Goal: Task Accomplishment & Management: Use online tool/utility

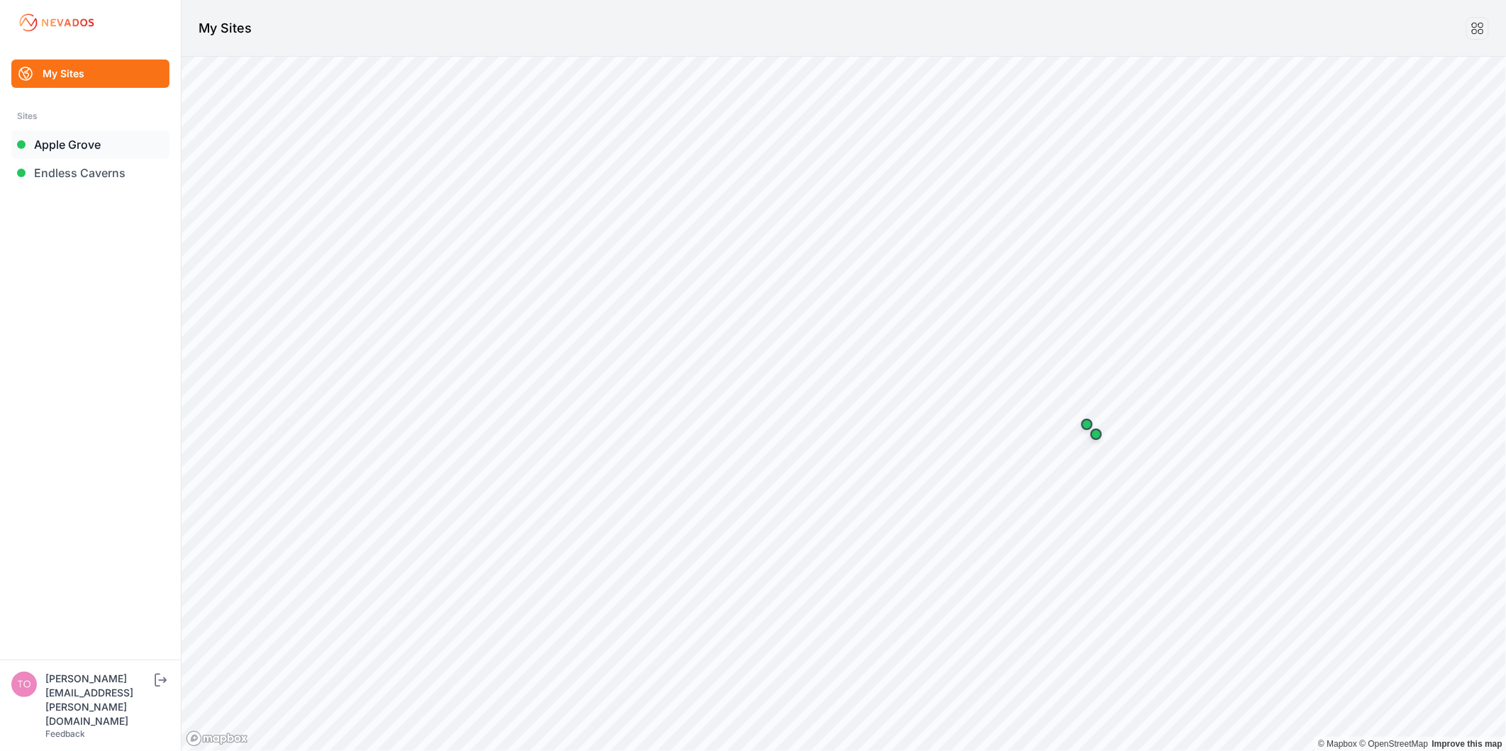
click at [93, 144] on link "Apple Grove" at bounding box center [90, 144] width 158 height 28
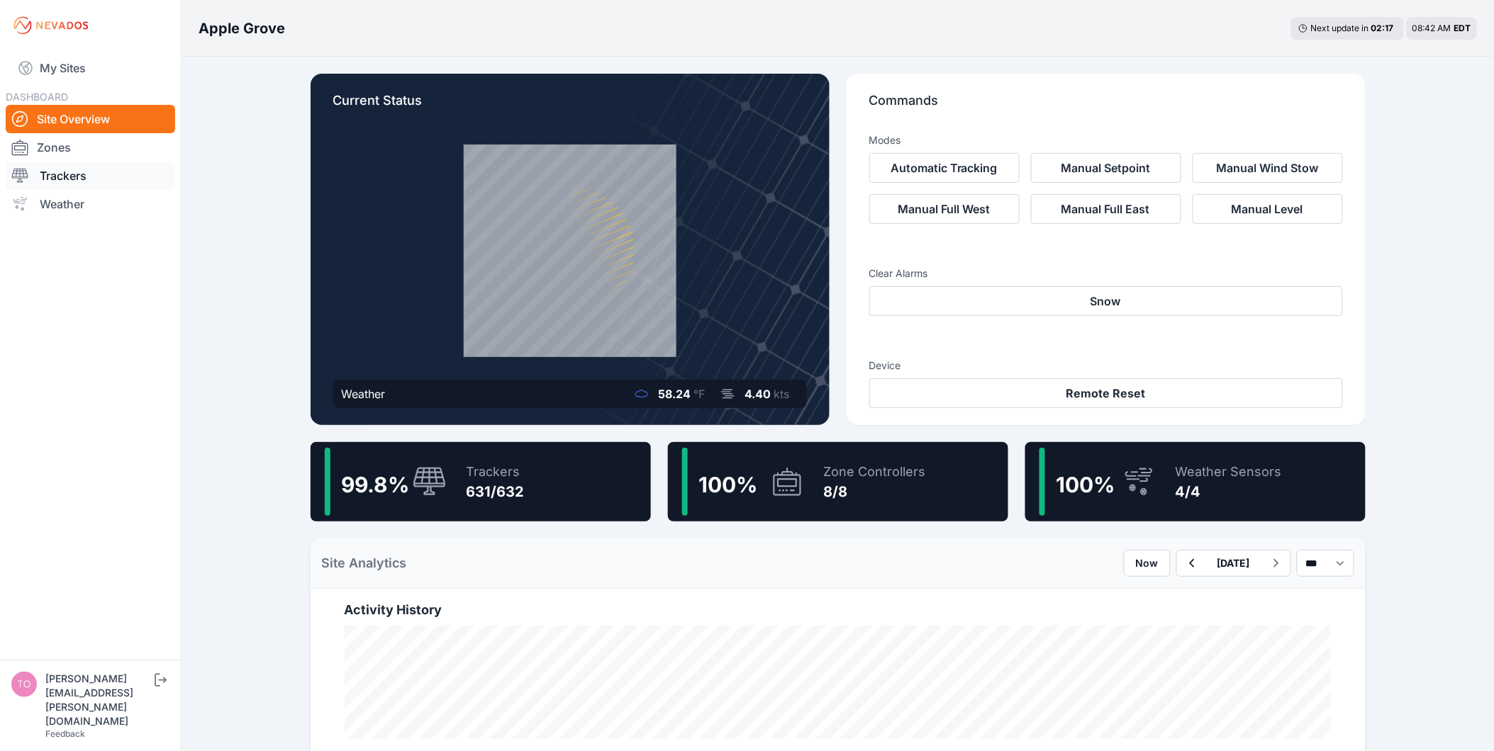
click at [71, 173] on link "Trackers" at bounding box center [90, 176] width 169 height 28
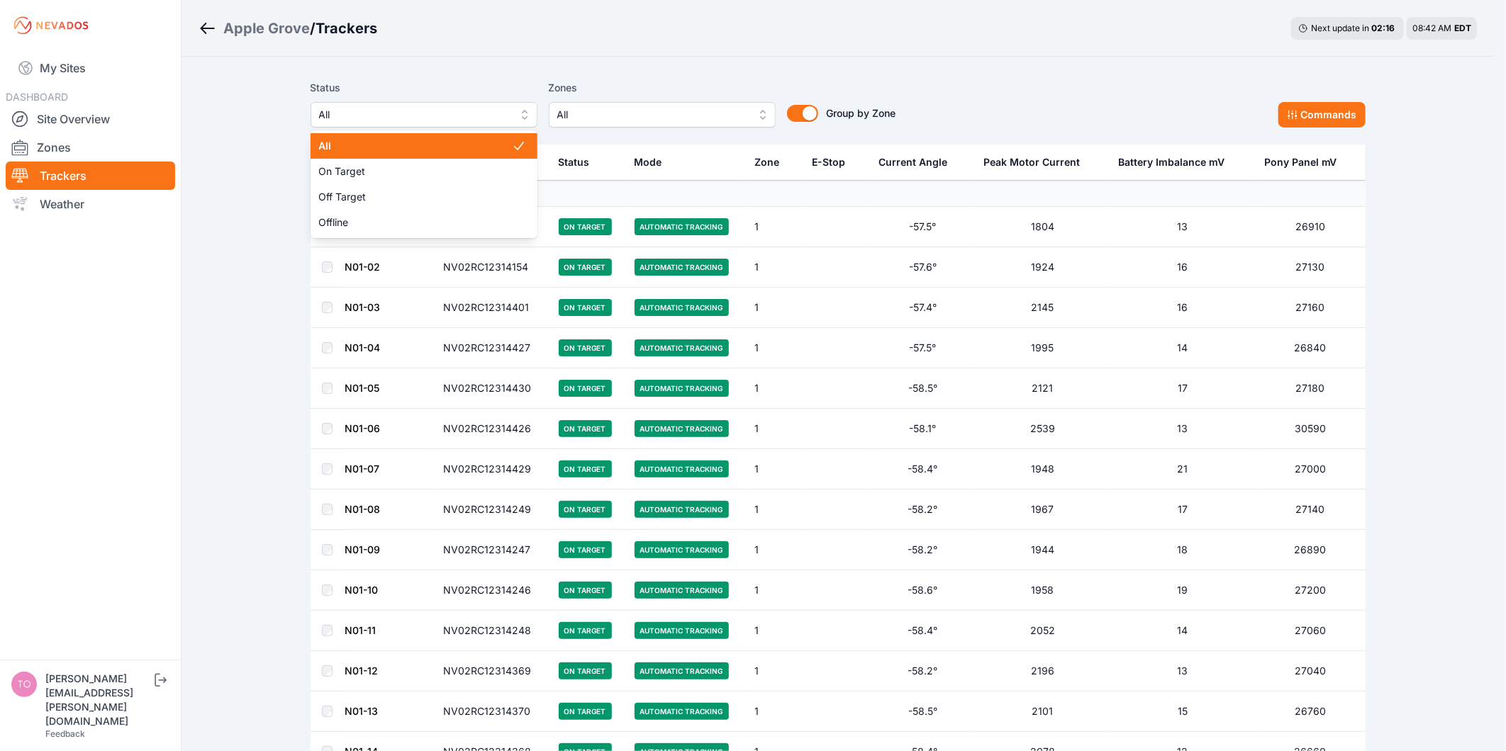
click at [504, 117] on span "All" at bounding box center [414, 114] width 190 height 17
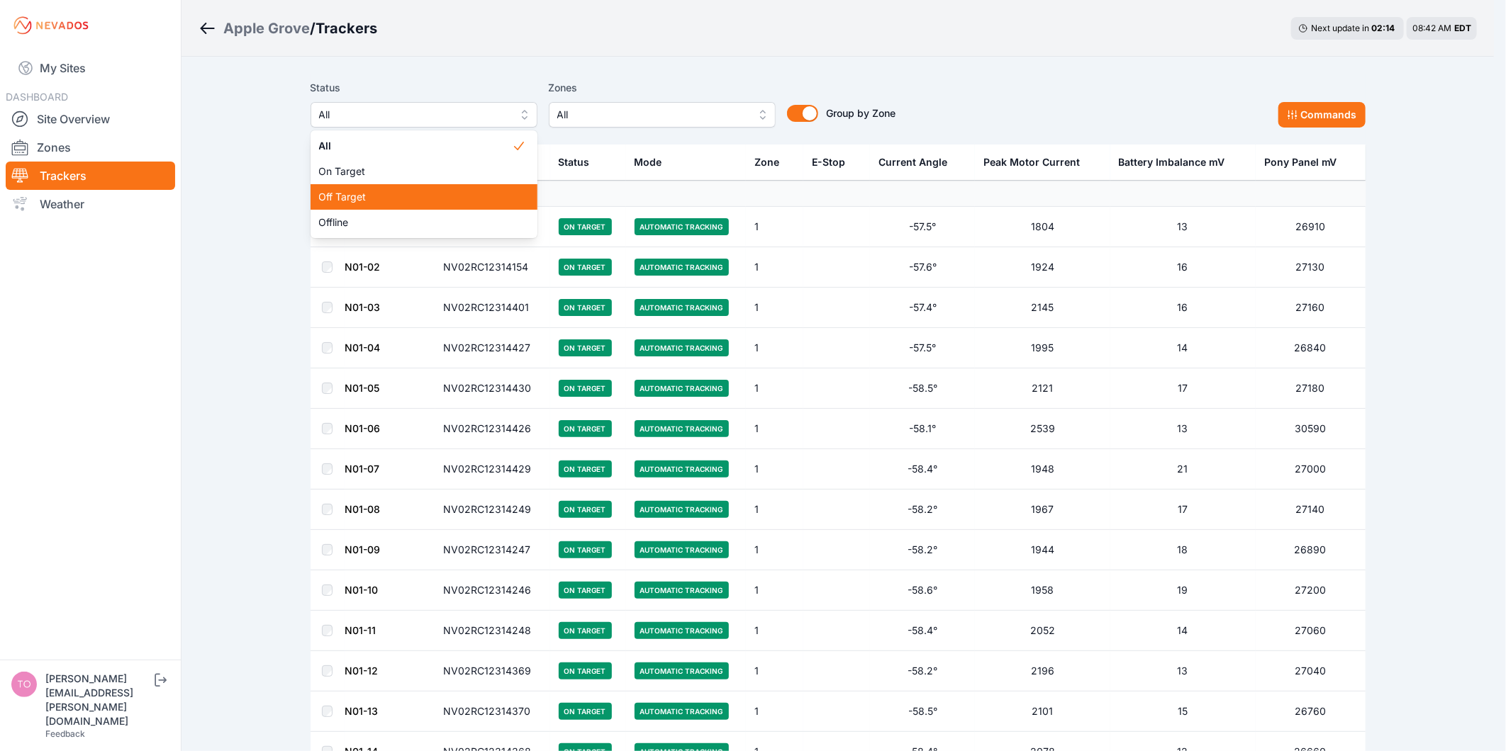
drag, startPoint x: 495, startPoint y: 168, endPoint x: 496, endPoint y: 189, distance: 21.3
click at [496, 189] on div "All On Target Off Target Offline" at bounding box center [424, 184] width 227 height 108
click at [478, 190] on span "Off Target" at bounding box center [415, 197] width 193 height 14
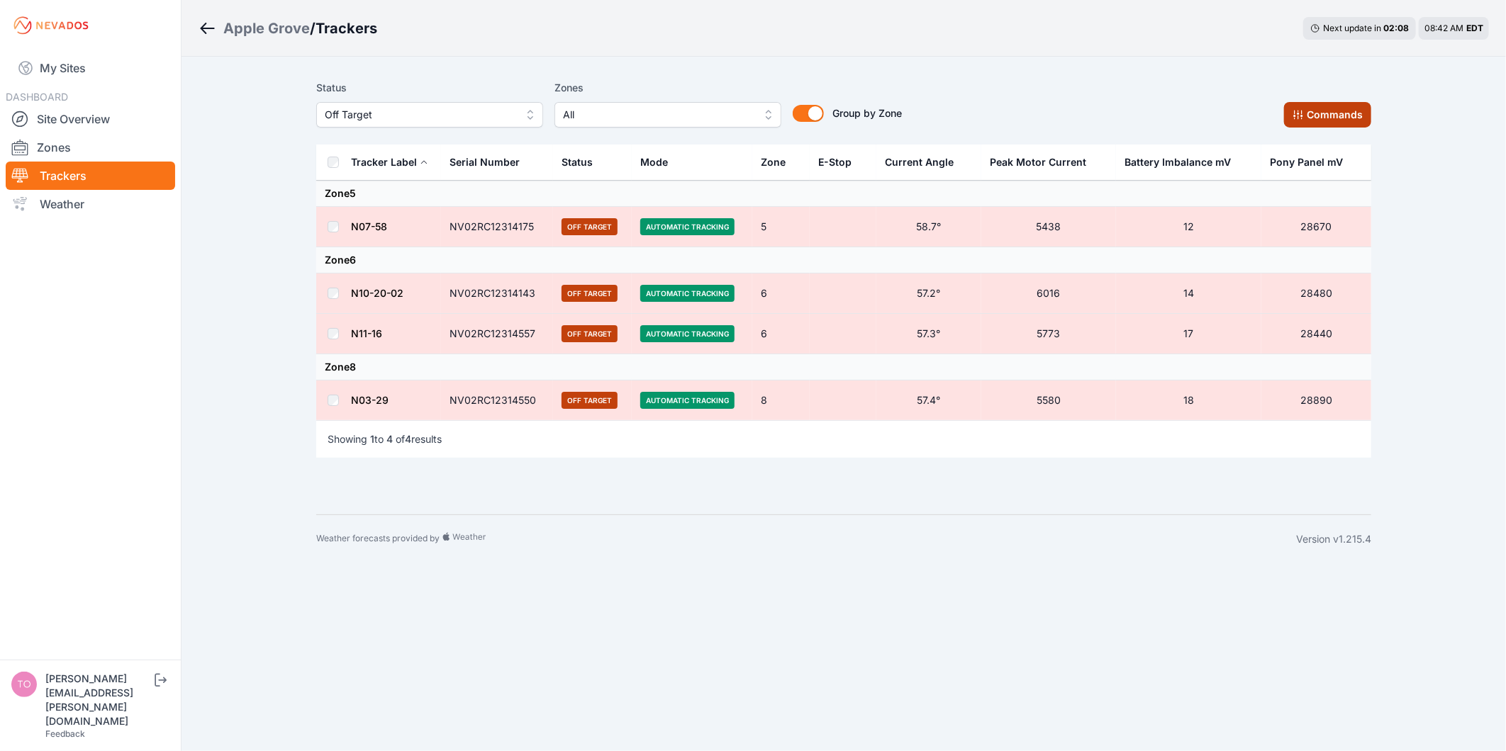
click at [1321, 121] on button "Commands" at bounding box center [1327, 115] width 87 height 26
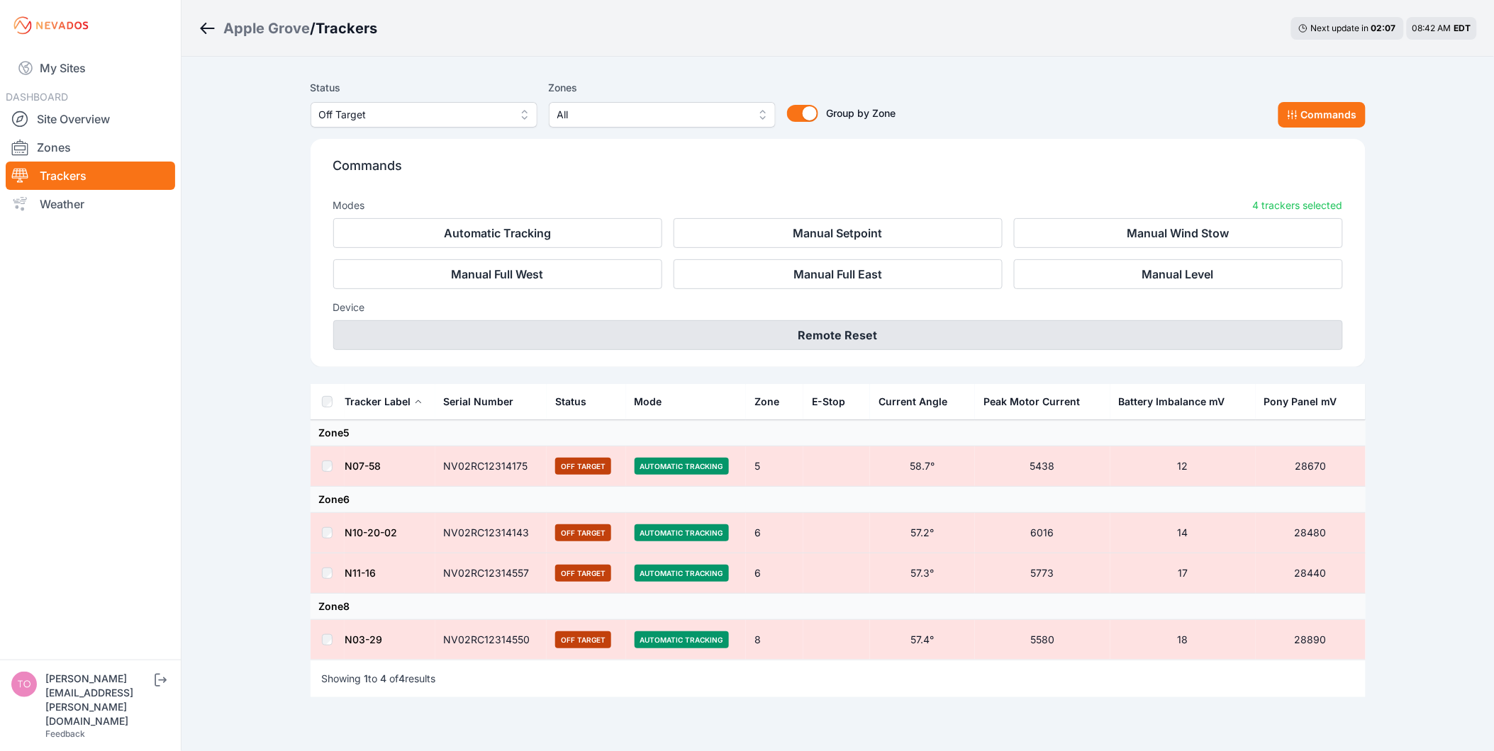
click at [971, 333] on button "Remote Reset" at bounding box center [838, 335] width 1010 height 30
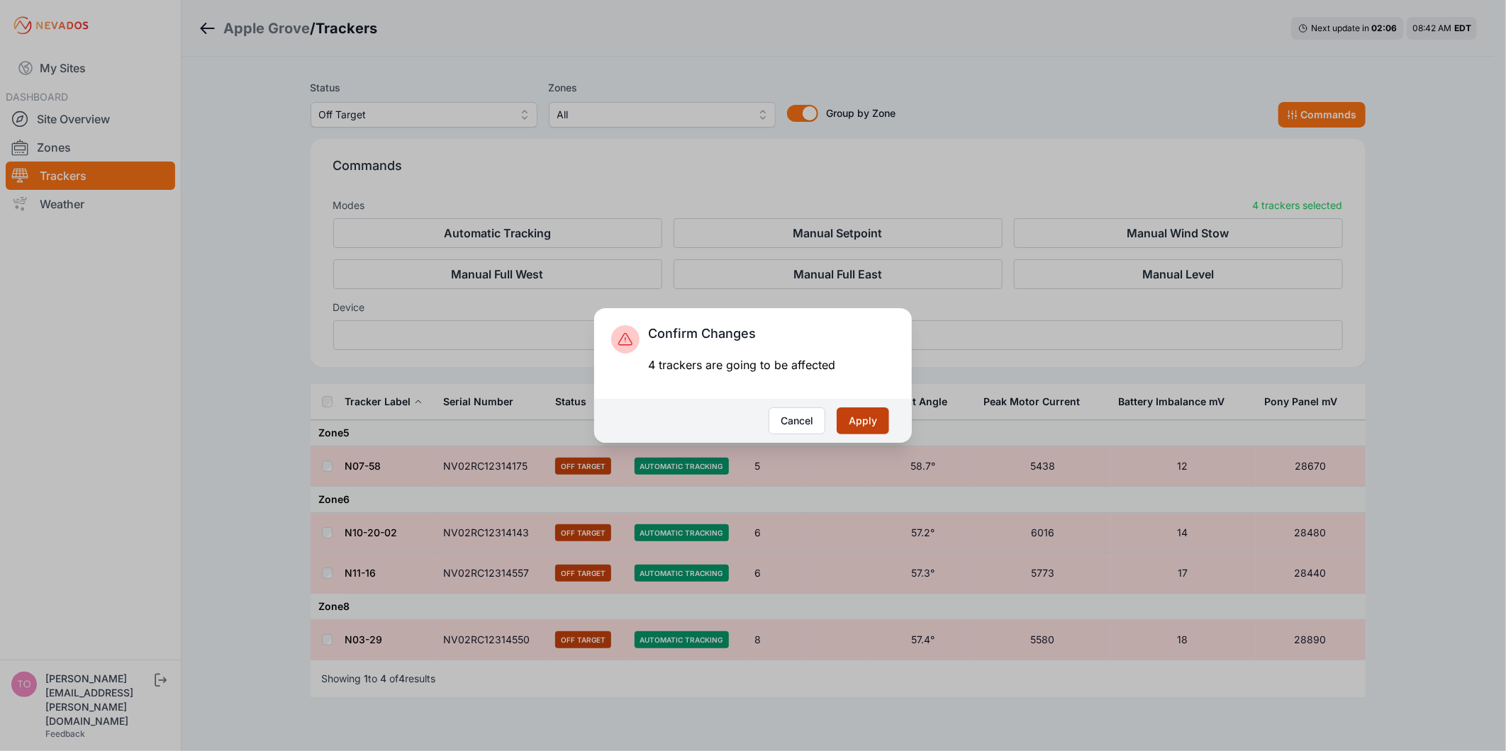
click at [871, 415] on button "Apply" at bounding box center [863, 421] width 52 height 27
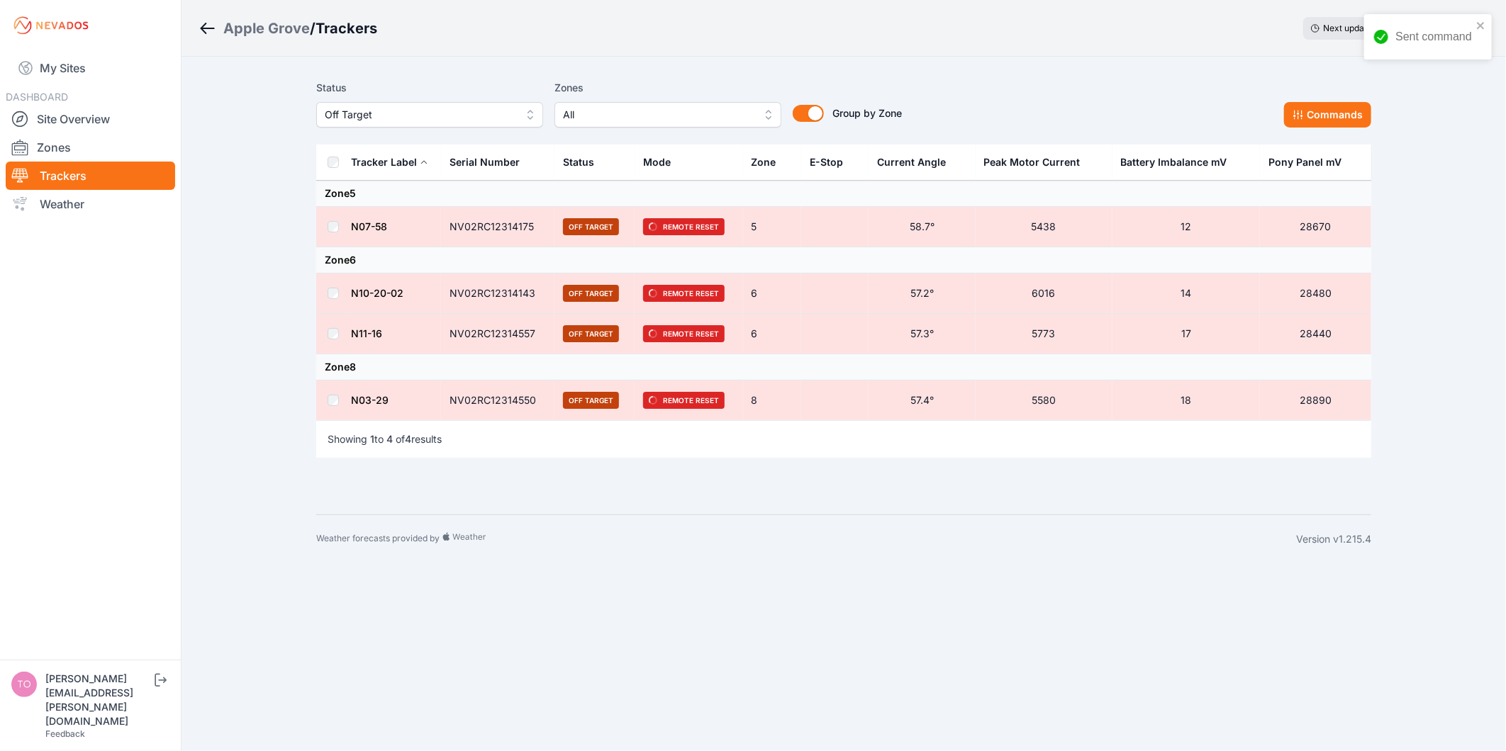
click at [392, 116] on span "Off Target" at bounding box center [420, 114] width 190 height 17
click at [399, 218] on span "Offline" at bounding box center [421, 223] width 193 height 14
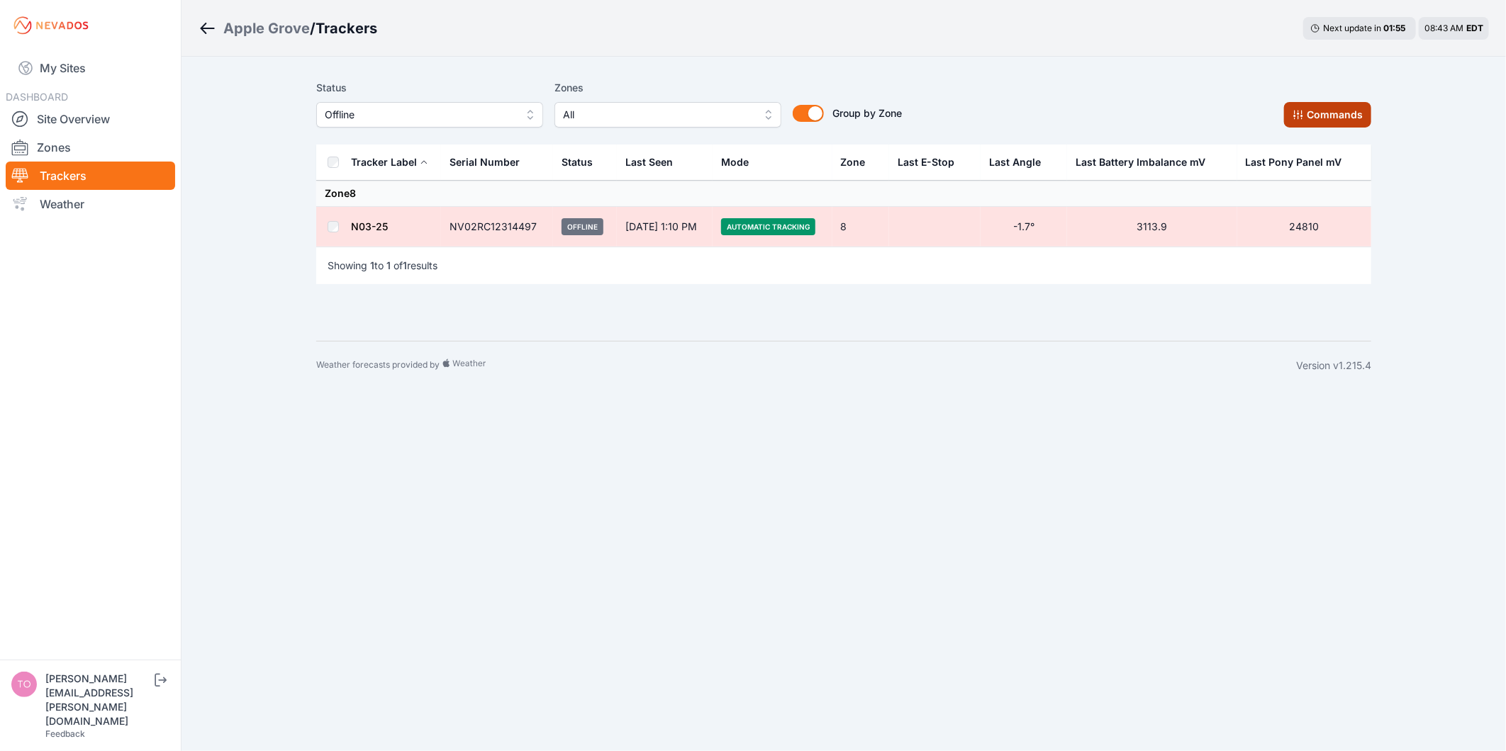
click at [1324, 111] on button "Commands" at bounding box center [1327, 115] width 87 height 26
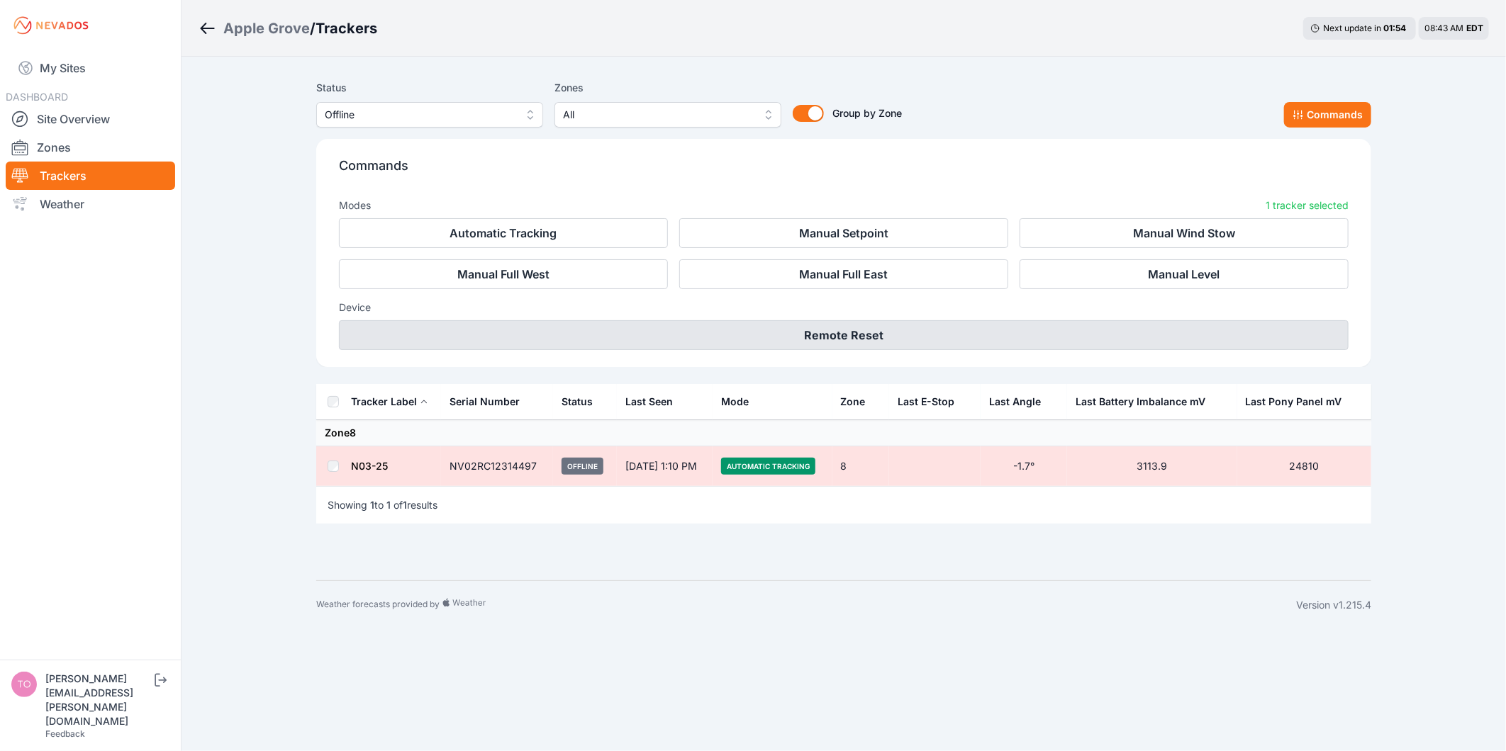
click at [915, 337] on button "Remote Reset" at bounding box center [844, 335] width 1010 height 30
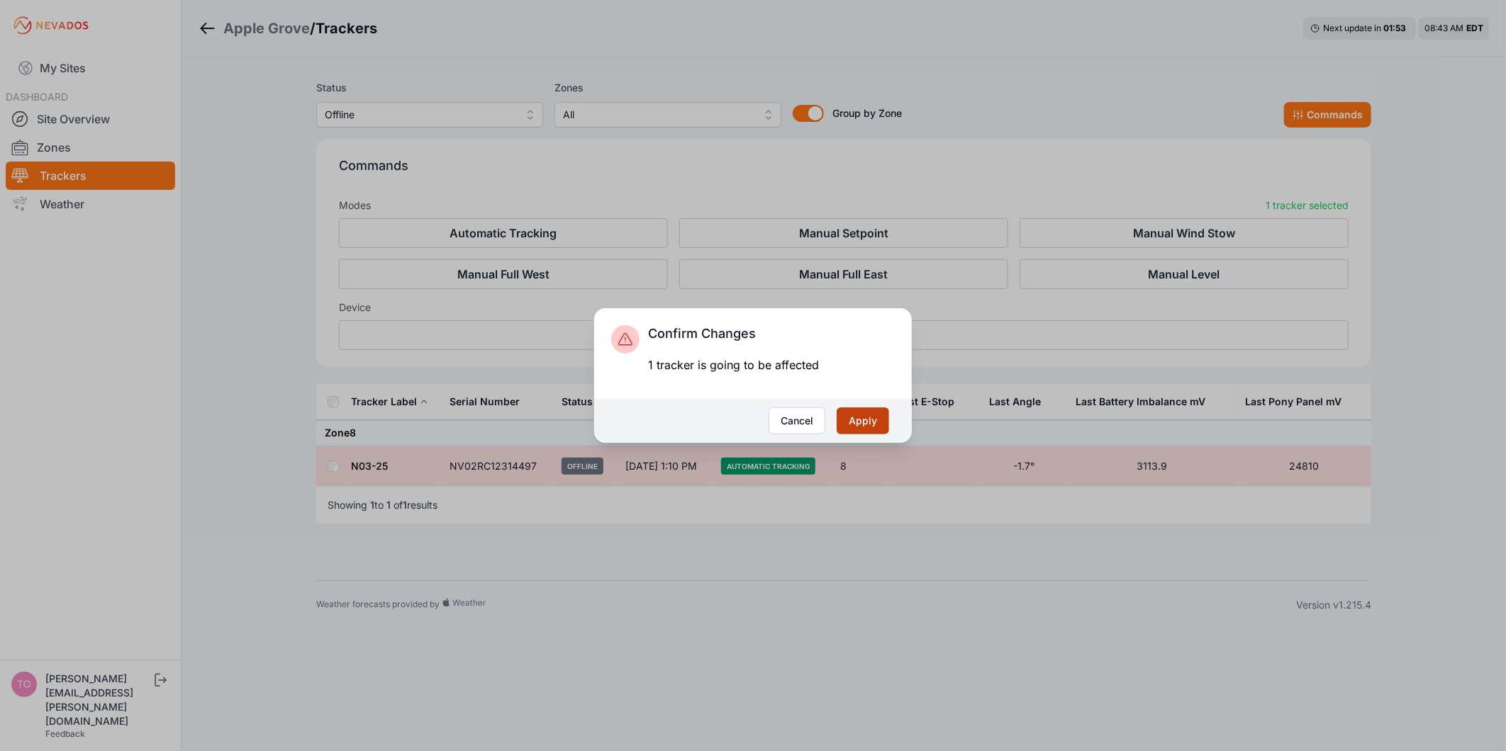
click at [865, 421] on button "Apply" at bounding box center [863, 421] width 52 height 27
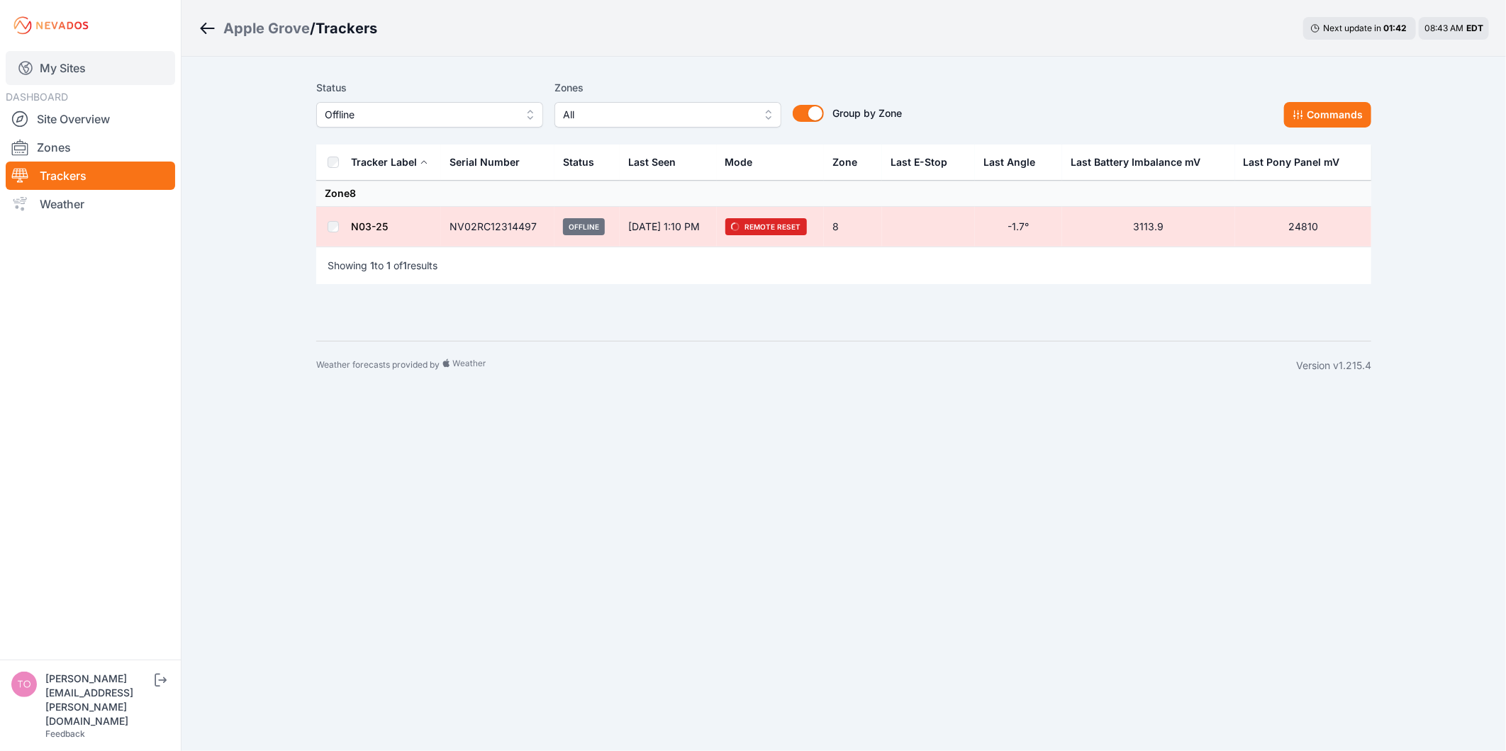
click at [108, 68] on link "My Sites" at bounding box center [90, 68] width 169 height 34
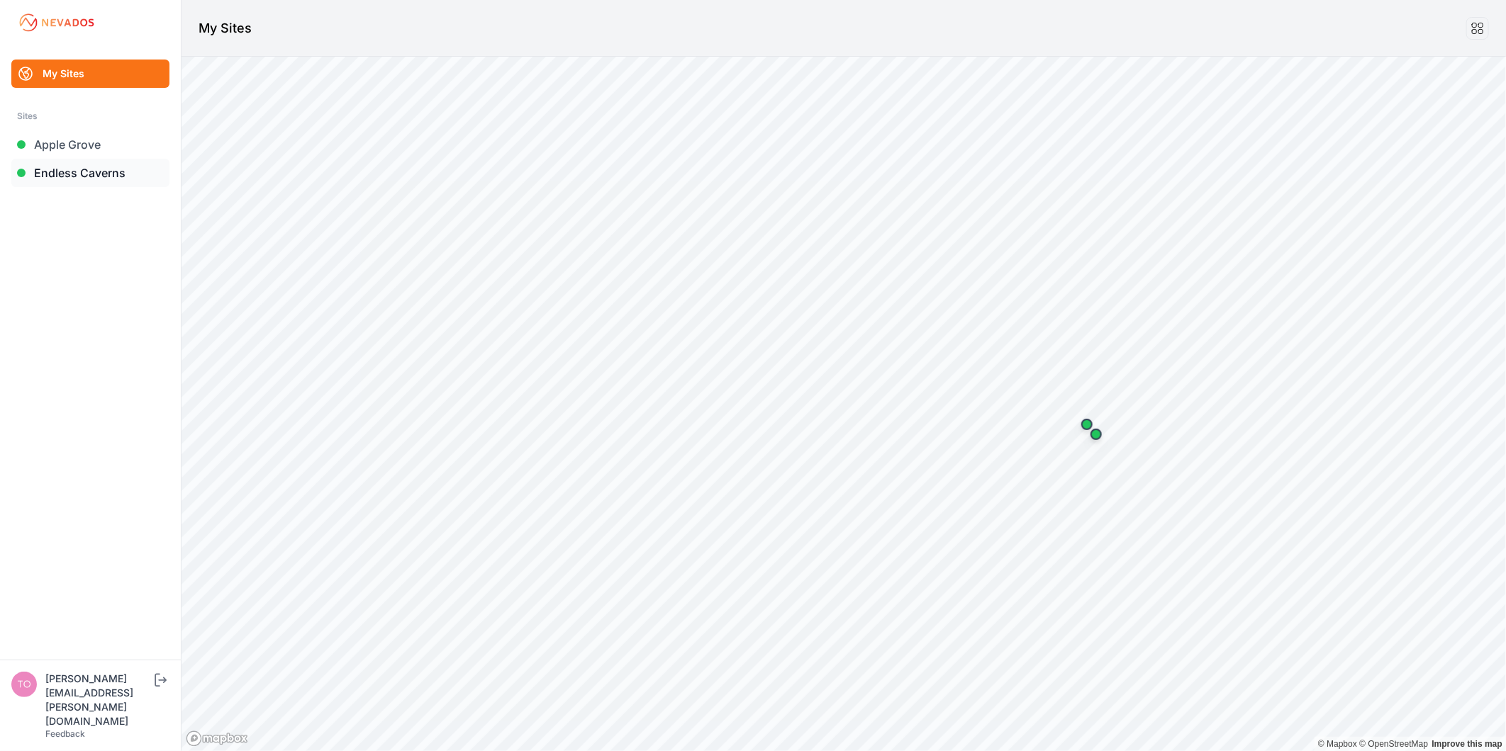
click at [108, 168] on link "Endless Caverns" at bounding box center [90, 173] width 158 height 28
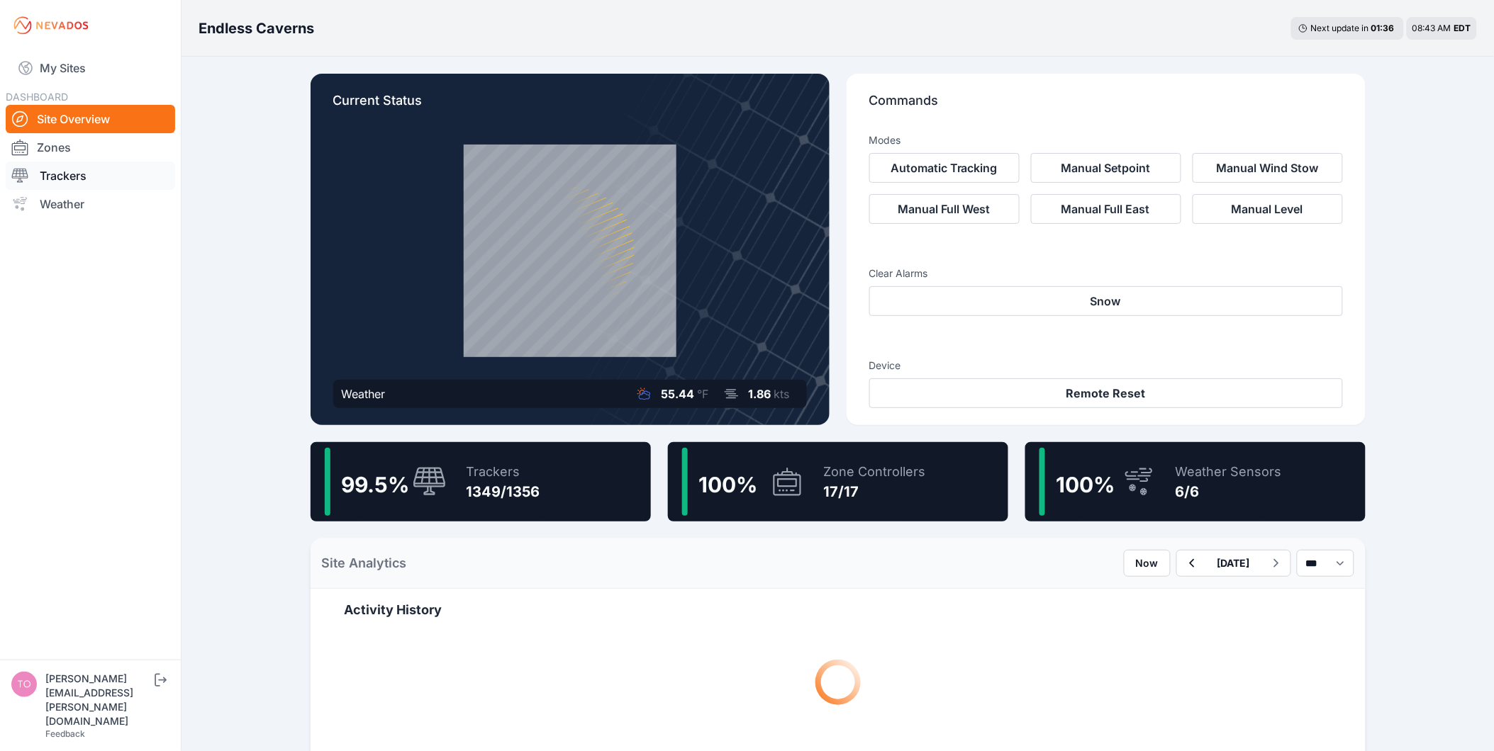
click at [72, 170] on link "Trackers" at bounding box center [90, 176] width 169 height 28
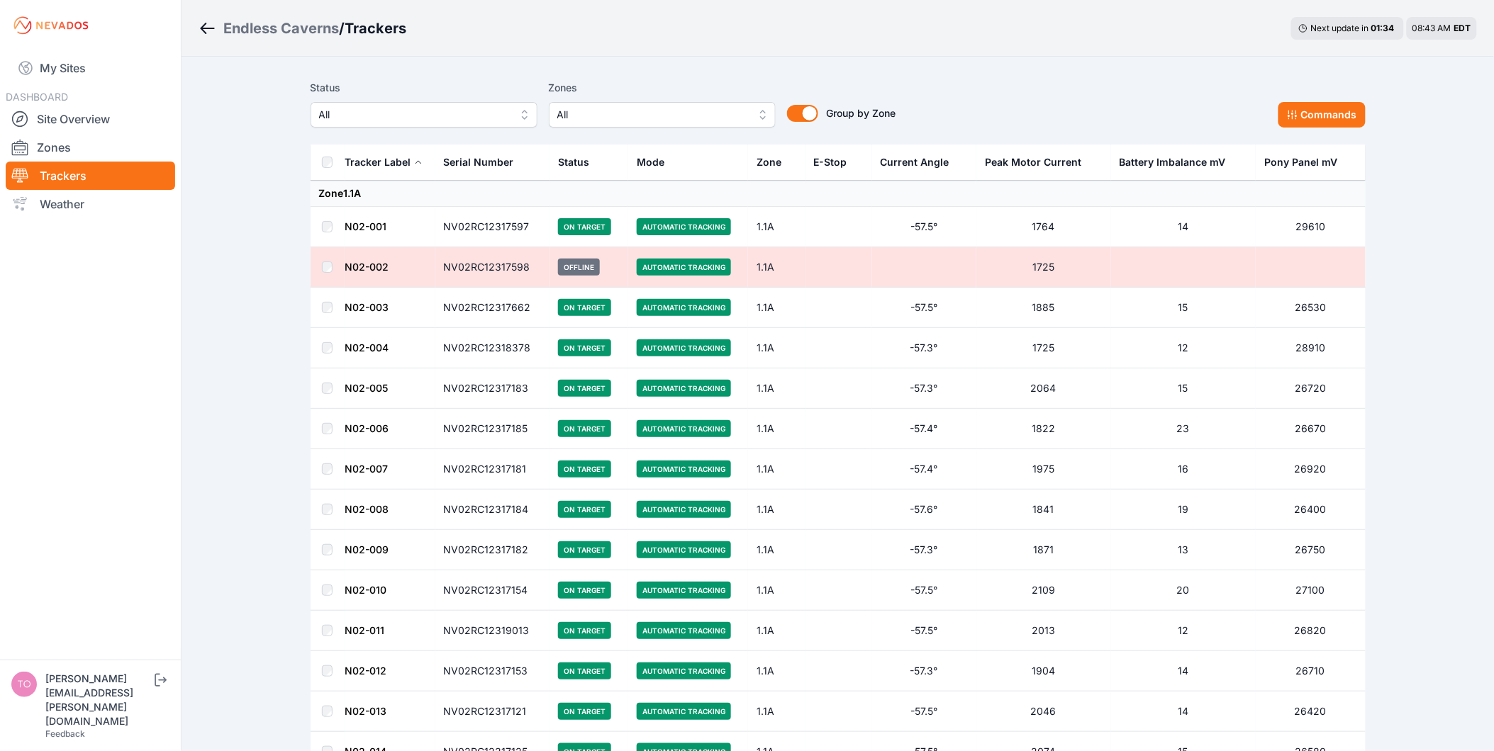
click at [393, 115] on span "All" at bounding box center [414, 114] width 190 height 17
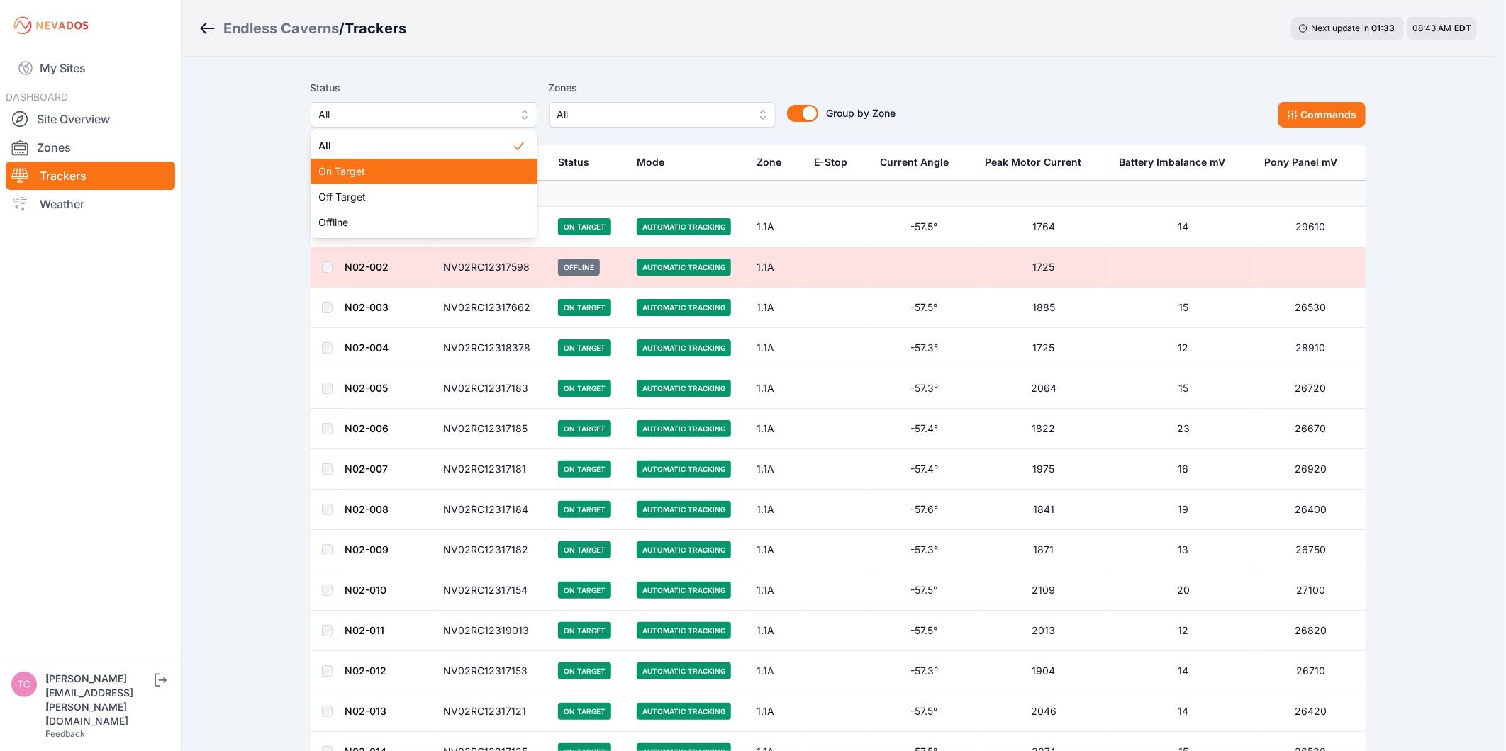
click at [394, 166] on span "On Target" at bounding box center [415, 171] width 193 height 14
click at [395, 115] on span "On Target" at bounding box center [414, 114] width 190 height 17
click at [385, 192] on span "Off Target" at bounding box center [415, 197] width 193 height 14
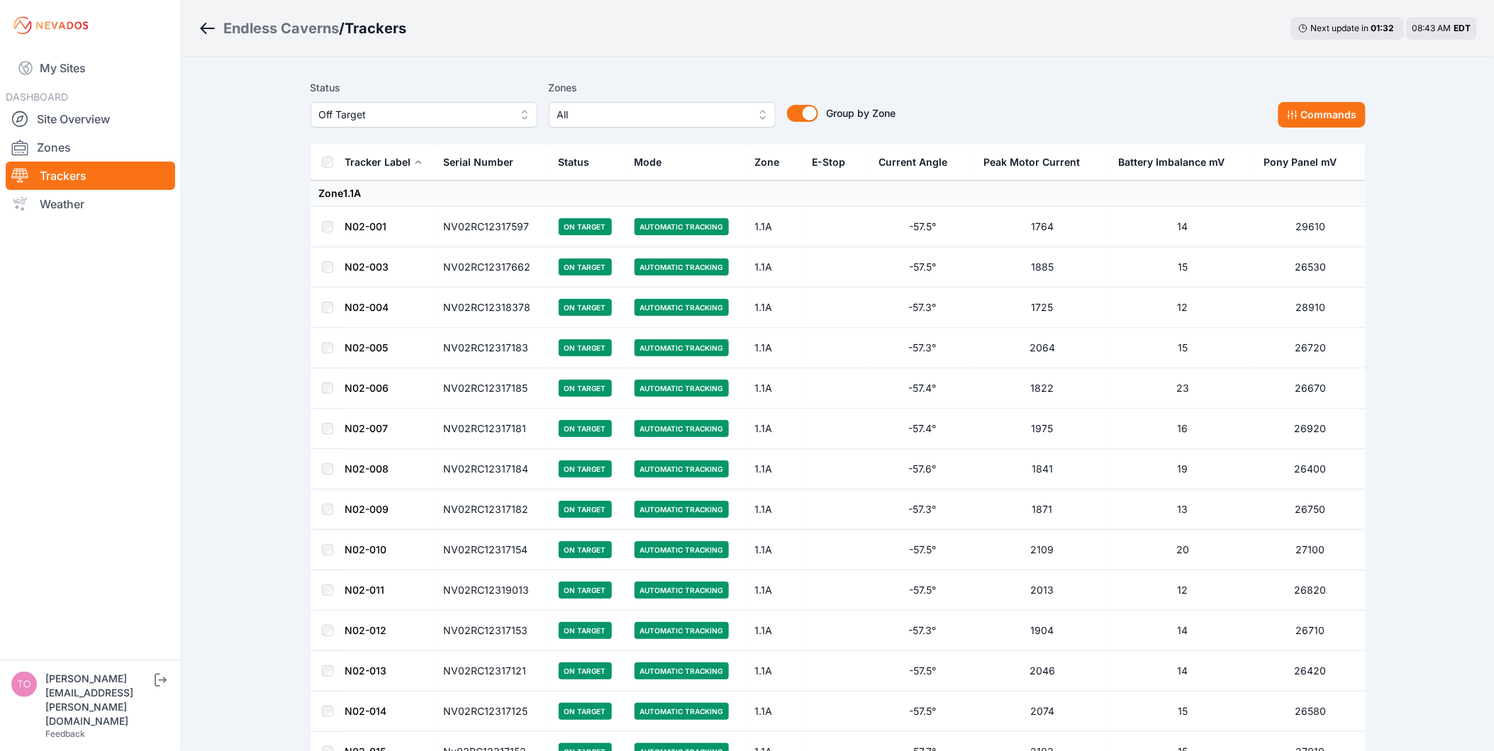
drag, startPoint x: 364, startPoint y: 192, endPoint x: 256, endPoint y: 145, distance: 117.5
click at [364, 192] on span "Off Target" at bounding box center [415, 197] width 193 height 14
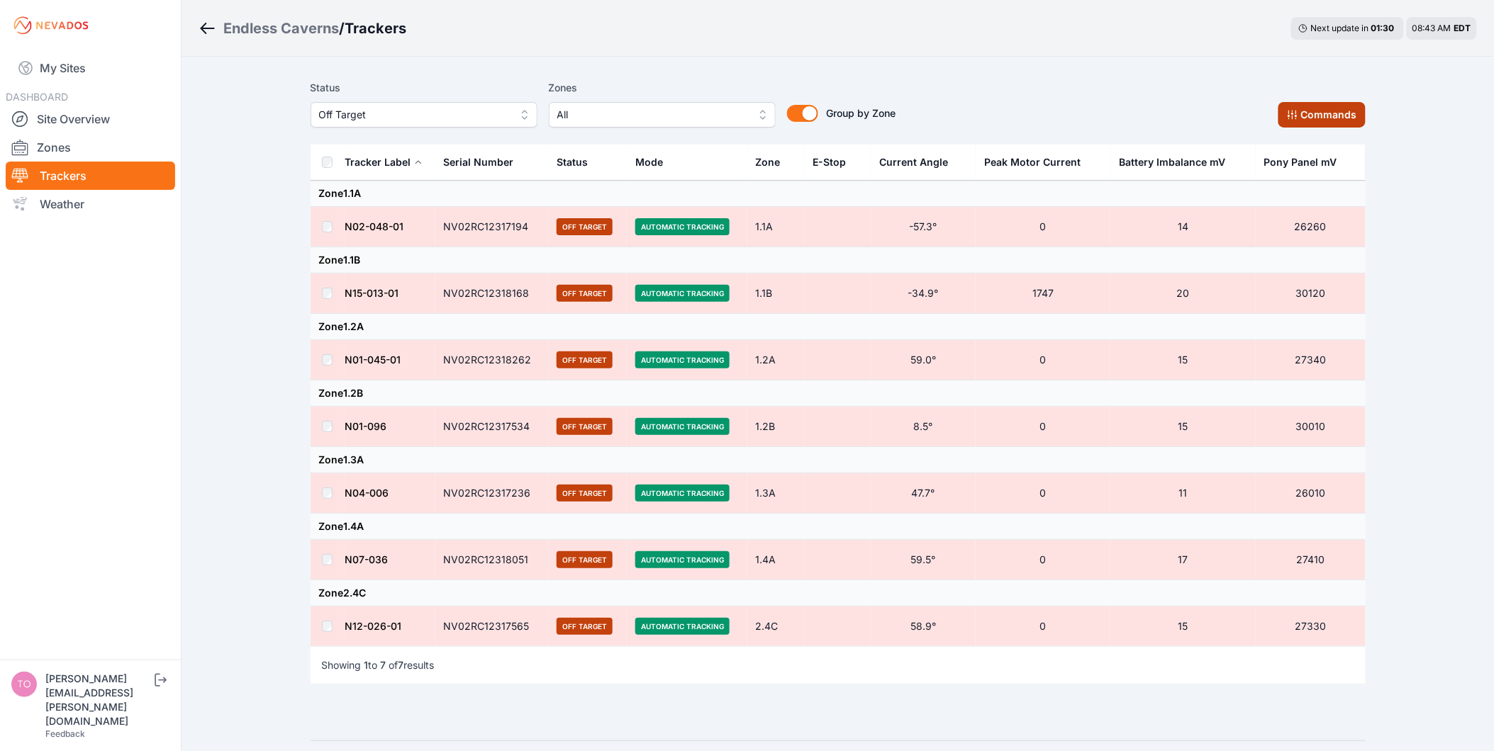
click at [1331, 113] on button "Commands" at bounding box center [1321, 115] width 87 height 26
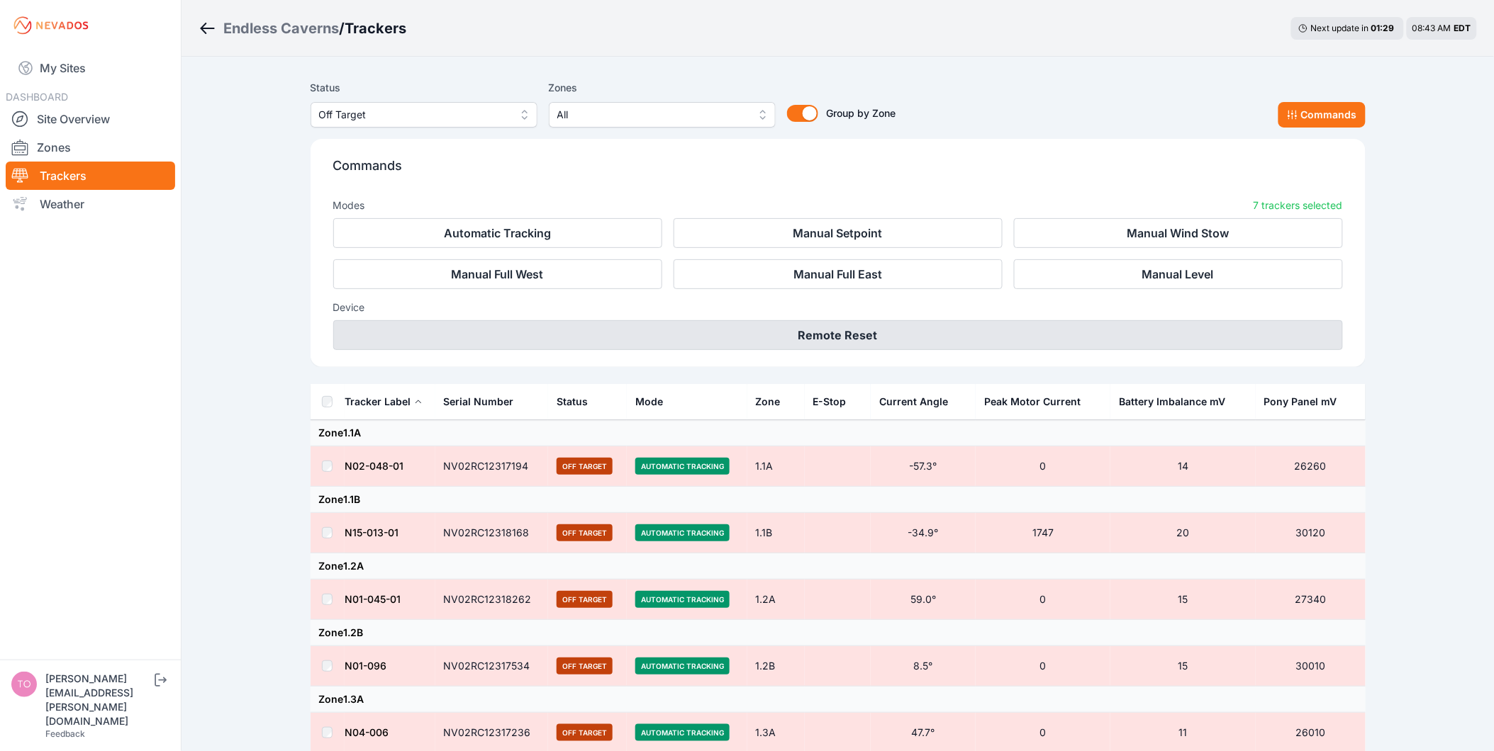
click at [812, 324] on button "Remote Reset" at bounding box center [838, 335] width 1010 height 30
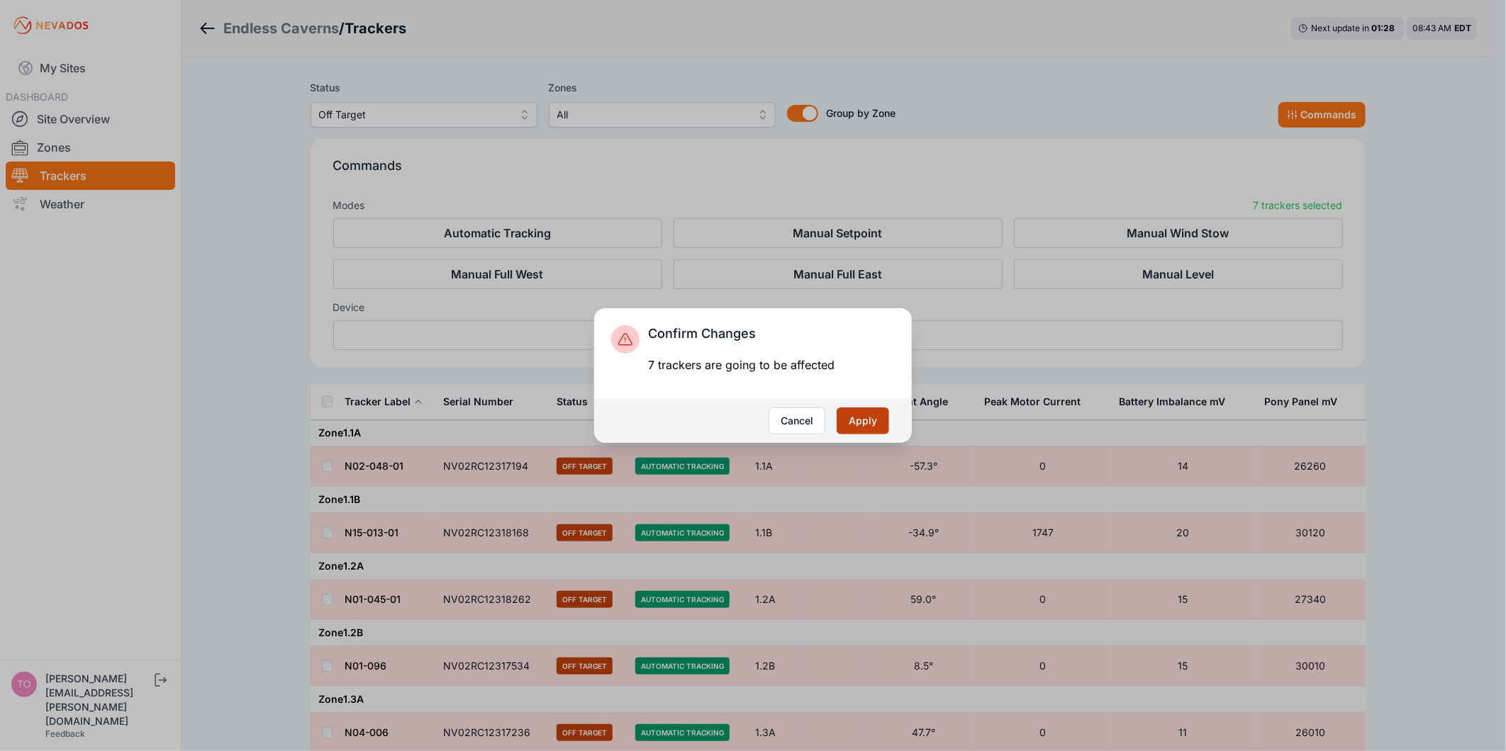
click at [868, 411] on button "Apply" at bounding box center [863, 421] width 52 height 27
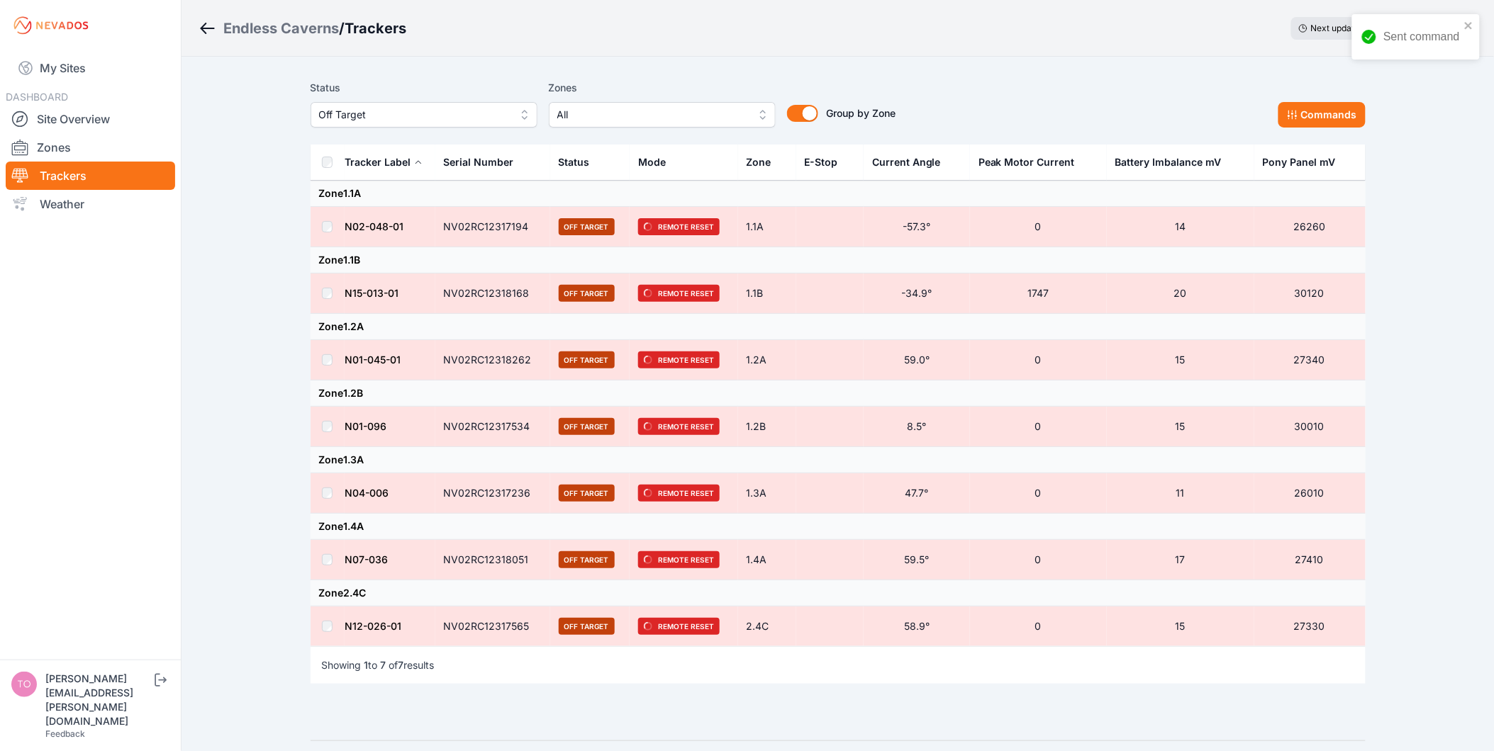
click at [396, 112] on span "Off Target" at bounding box center [414, 114] width 190 height 17
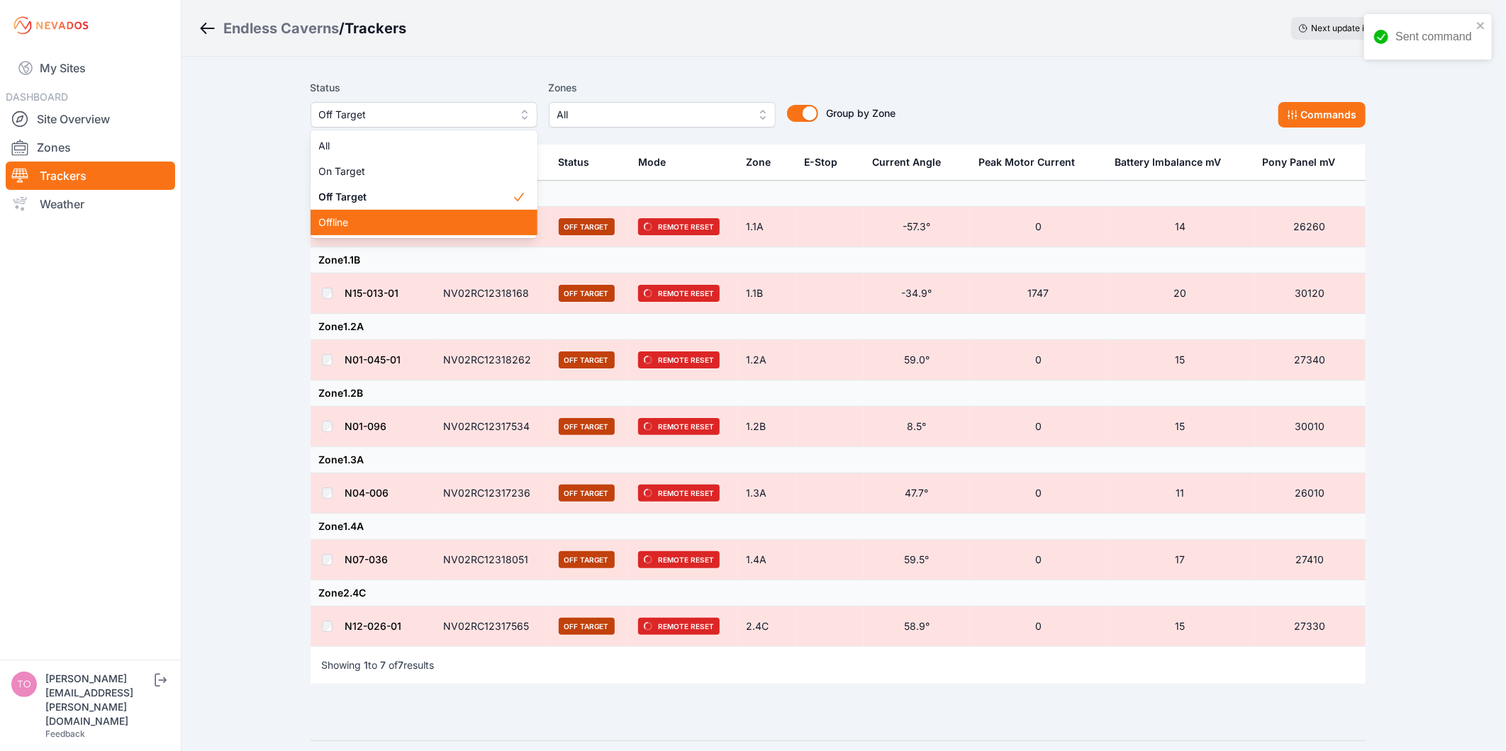
click at [406, 227] on span "Offline" at bounding box center [415, 223] width 193 height 14
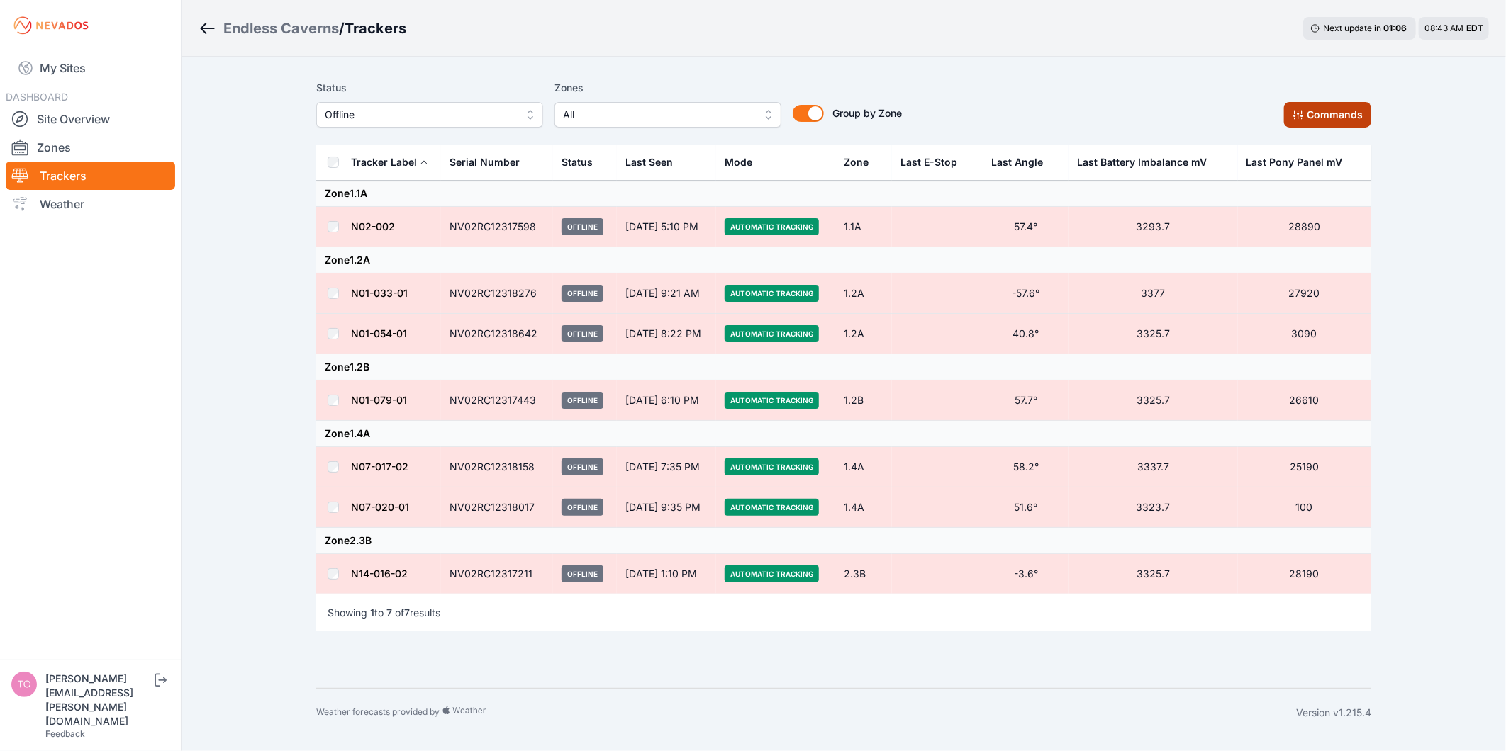
click at [1334, 109] on button "Commands" at bounding box center [1327, 115] width 87 height 26
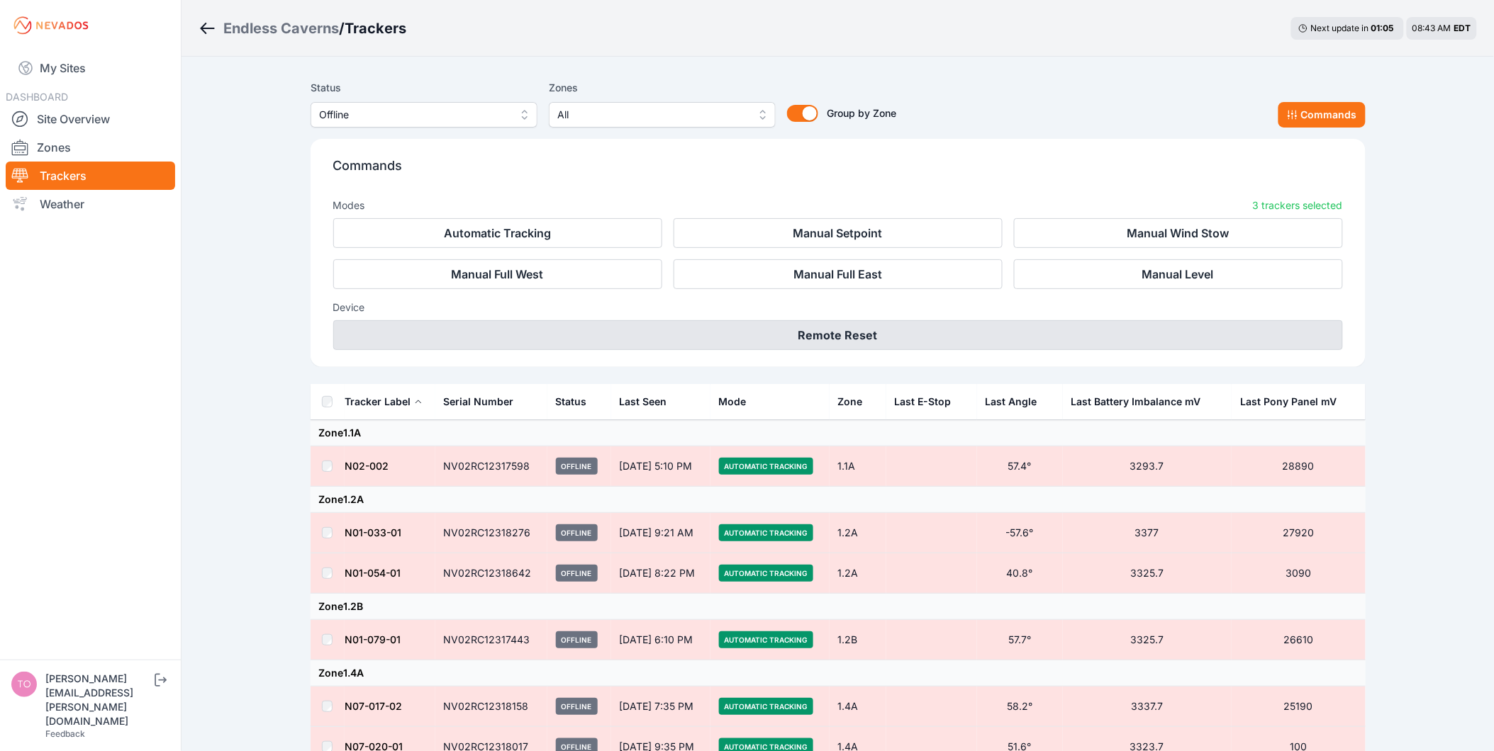
click at [860, 331] on button "Remote Reset" at bounding box center [838, 335] width 1010 height 30
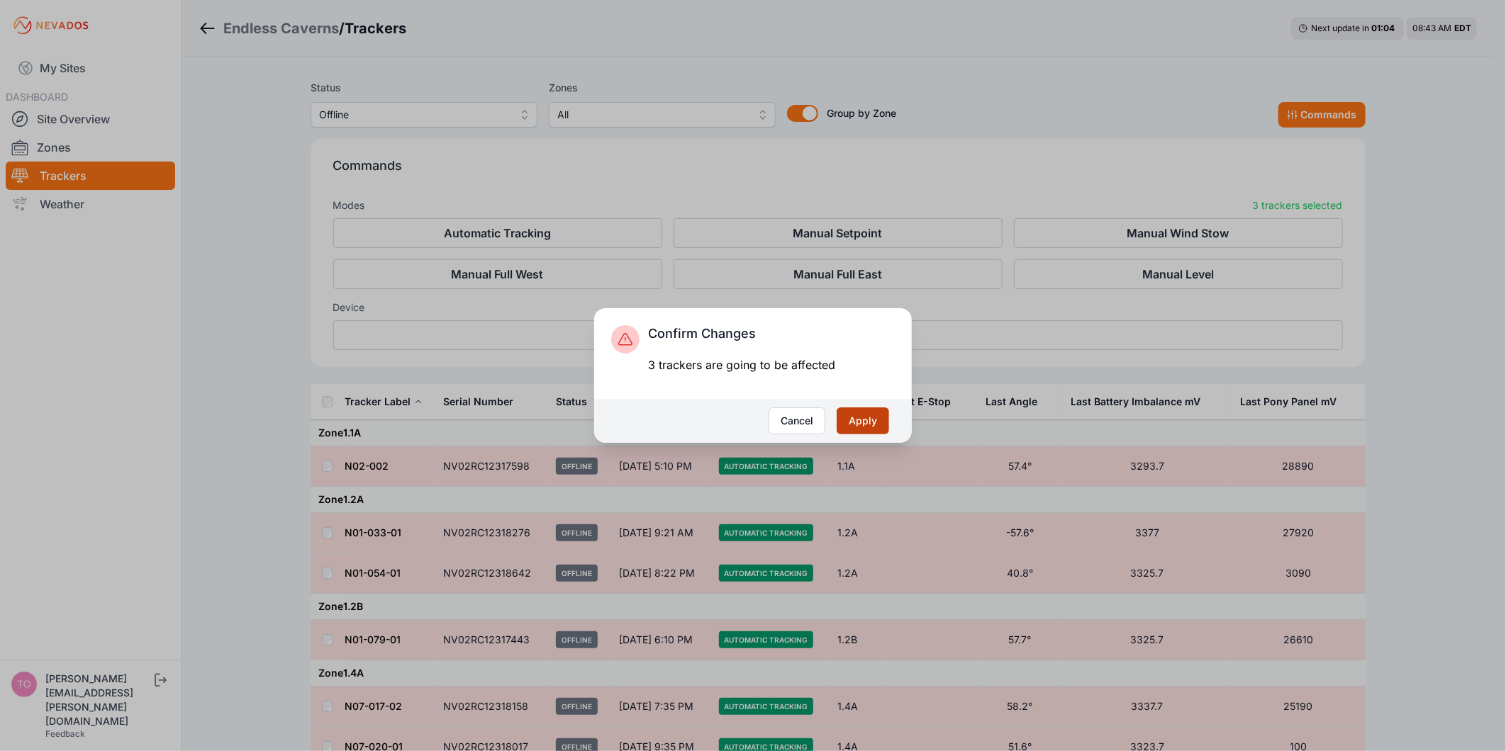
click at [878, 415] on button "Apply" at bounding box center [863, 421] width 52 height 27
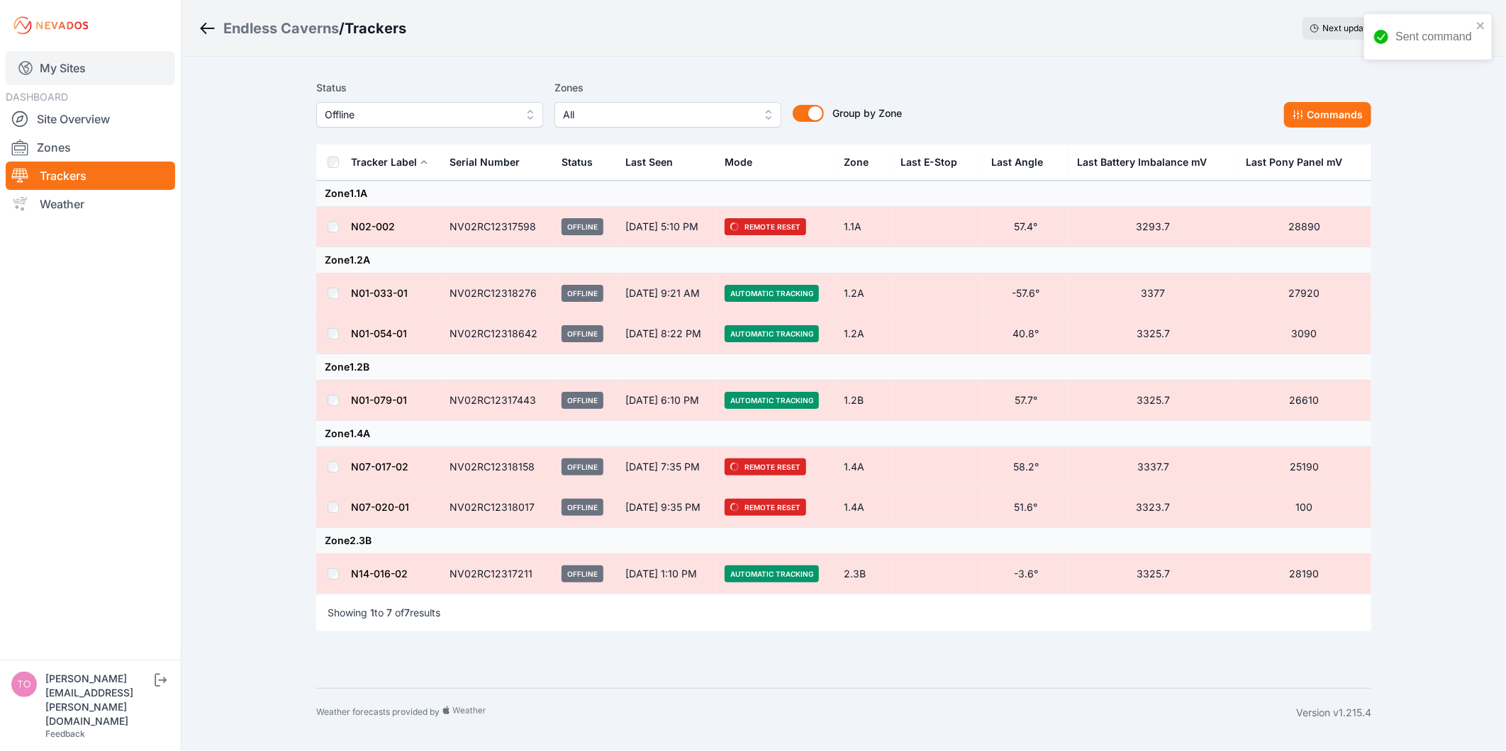
click at [51, 69] on link "My Sites" at bounding box center [90, 68] width 169 height 34
